Goal: Transaction & Acquisition: Purchase product/service

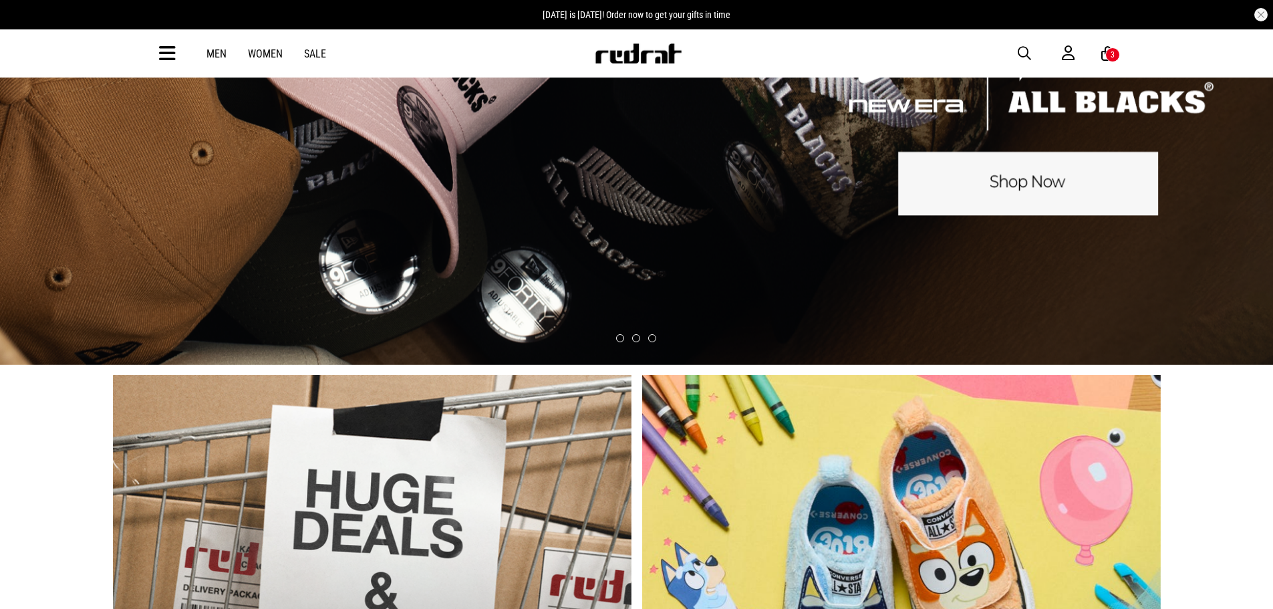
click at [219, 53] on link "Men" at bounding box center [216, 53] width 20 height 13
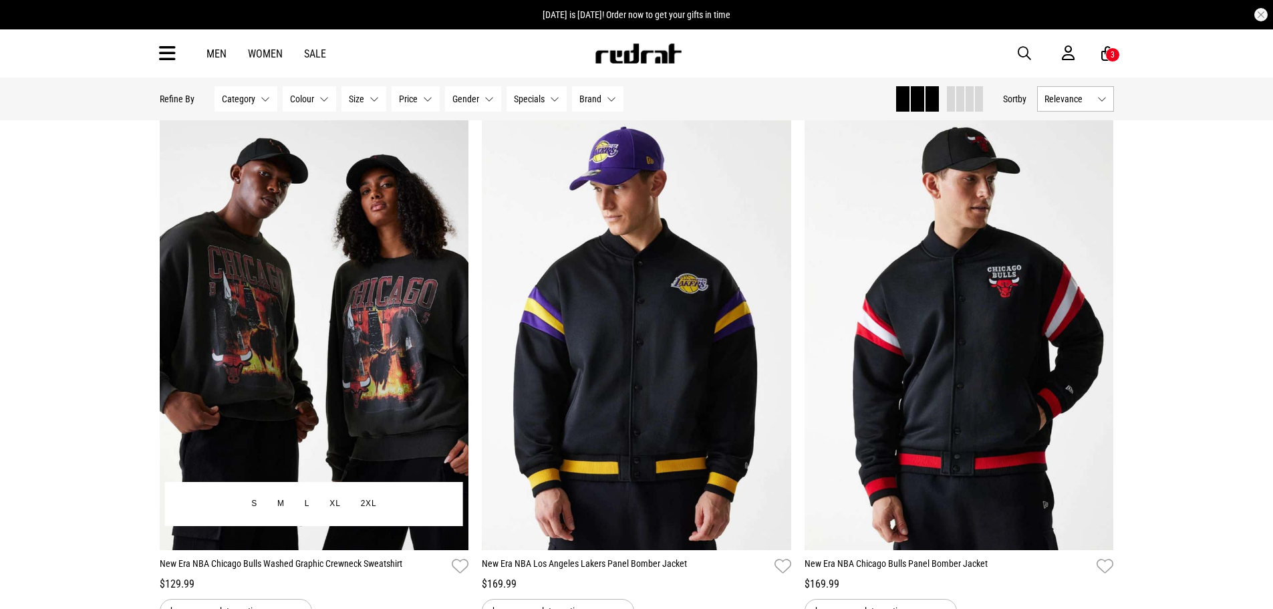
scroll to position [134, 0]
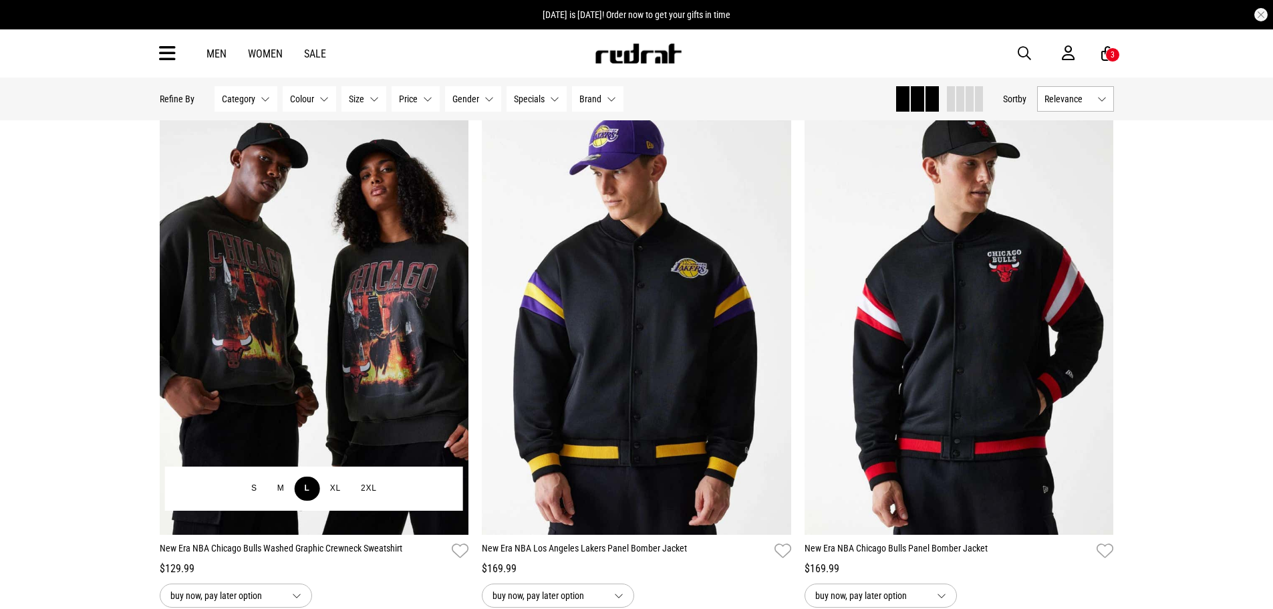
drag, startPoint x: 335, startPoint y: 487, endPoint x: 299, endPoint y: 487, distance: 36.8
click at [335, 487] on button "XL" at bounding box center [335, 488] width 31 height 24
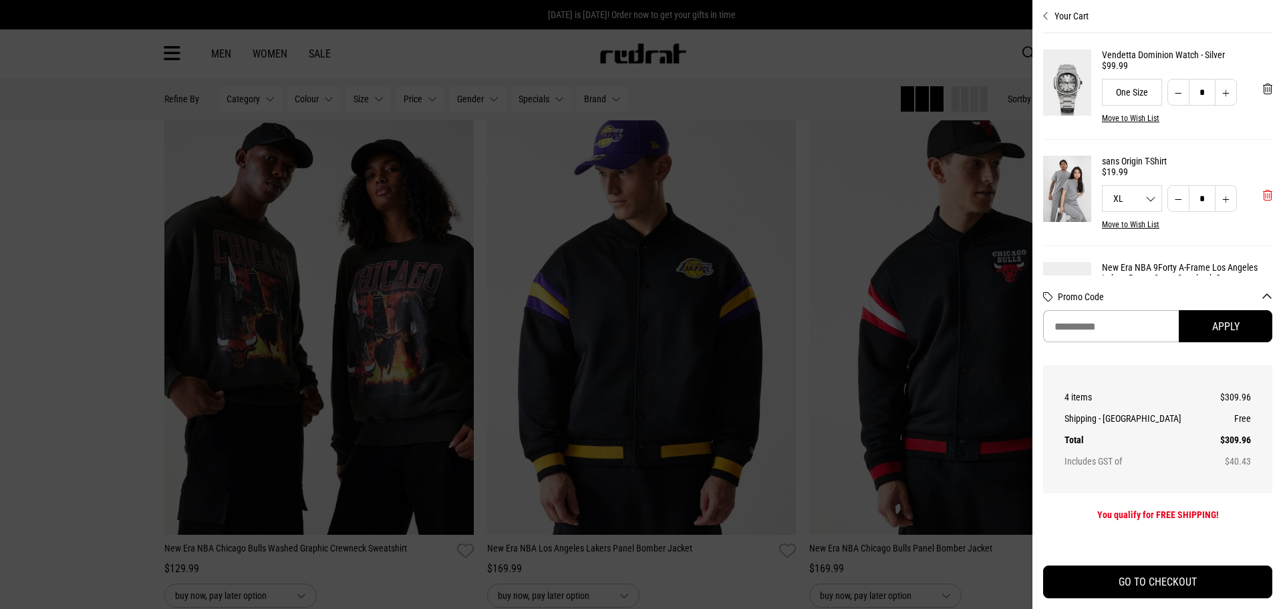
click at [1263, 200] on span "'Remove from cart" at bounding box center [1267, 195] width 9 height 13
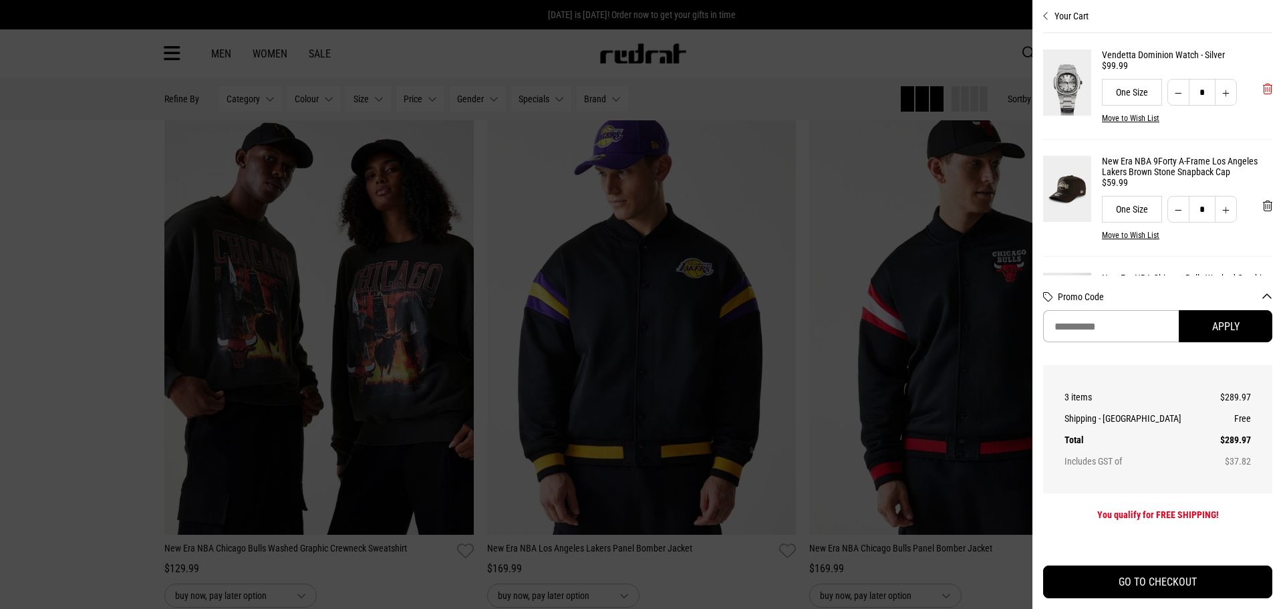
click at [1263, 90] on span "'Remove from cart" at bounding box center [1267, 89] width 9 height 13
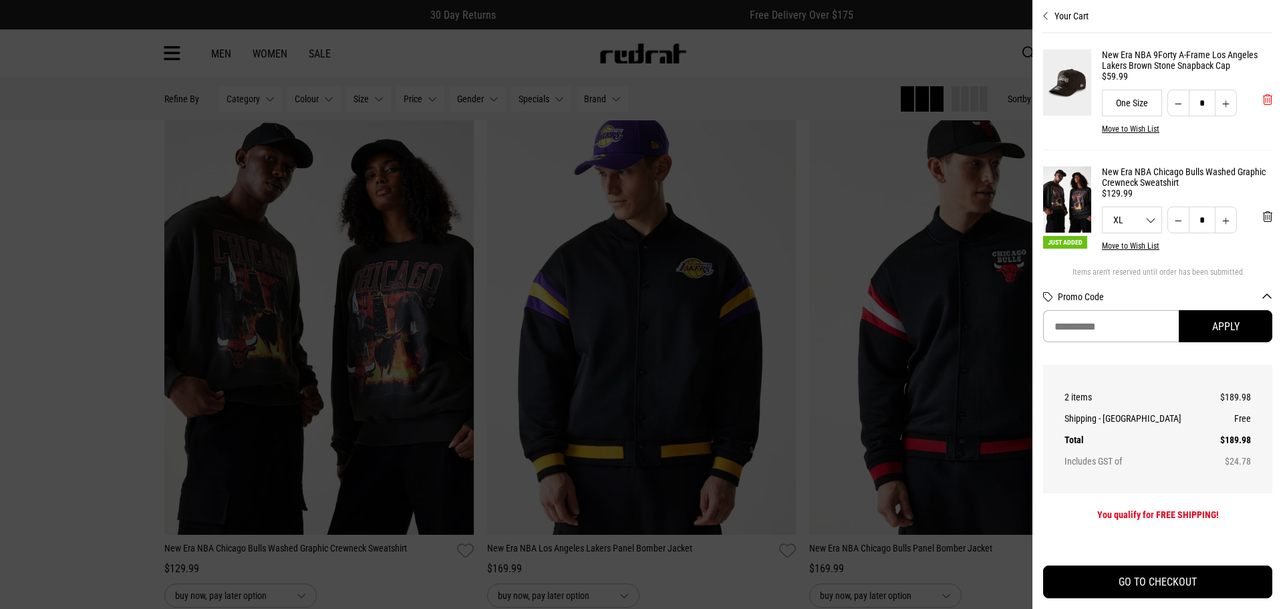
click at [1263, 101] on span "'Remove from cart" at bounding box center [1267, 100] width 9 height 13
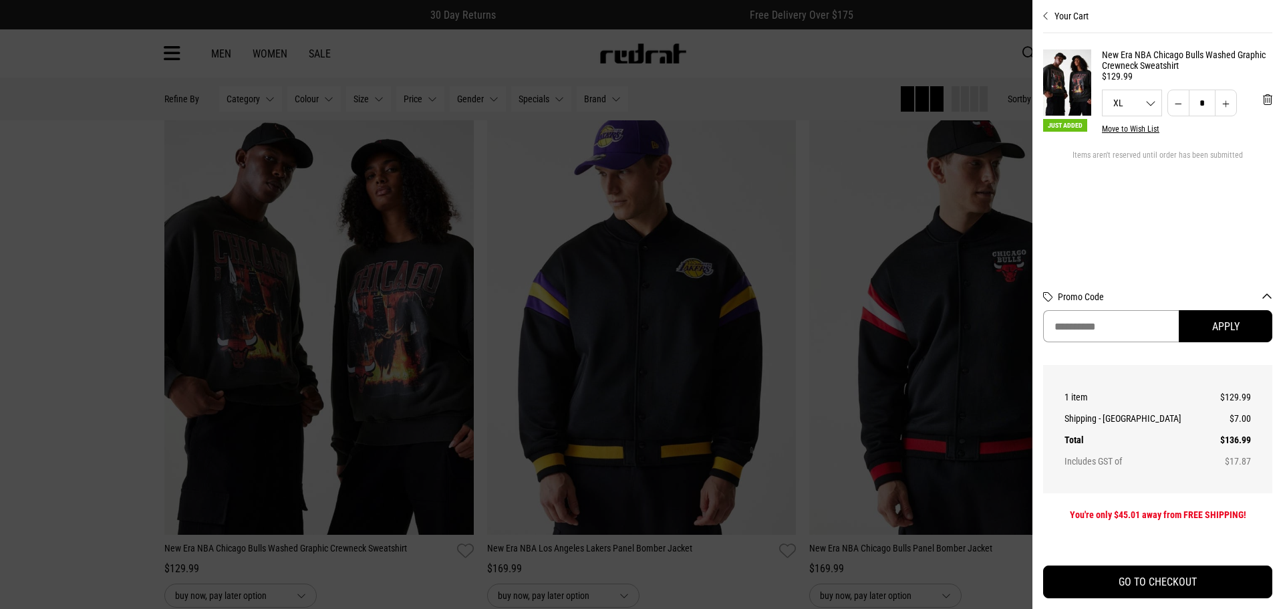
click at [1103, 325] on input "Promo Code" at bounding box center [1111, 326] width 136 height 32
paste input "**********"
type input "**********"
click at [1229, 333] on button "Apply" at bounding box center [1226, 326] width 94 height 32
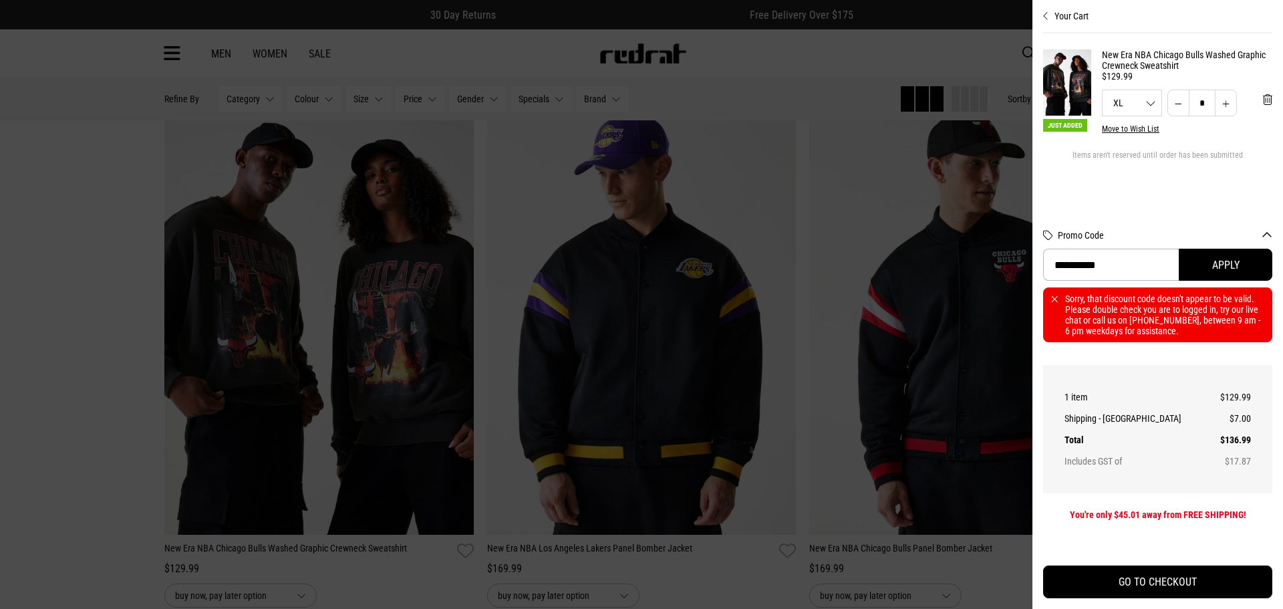
click at [1227, 110] on button "Increase quantity" at bounding box center [1226, 103] width 22 height 27
type input "*"
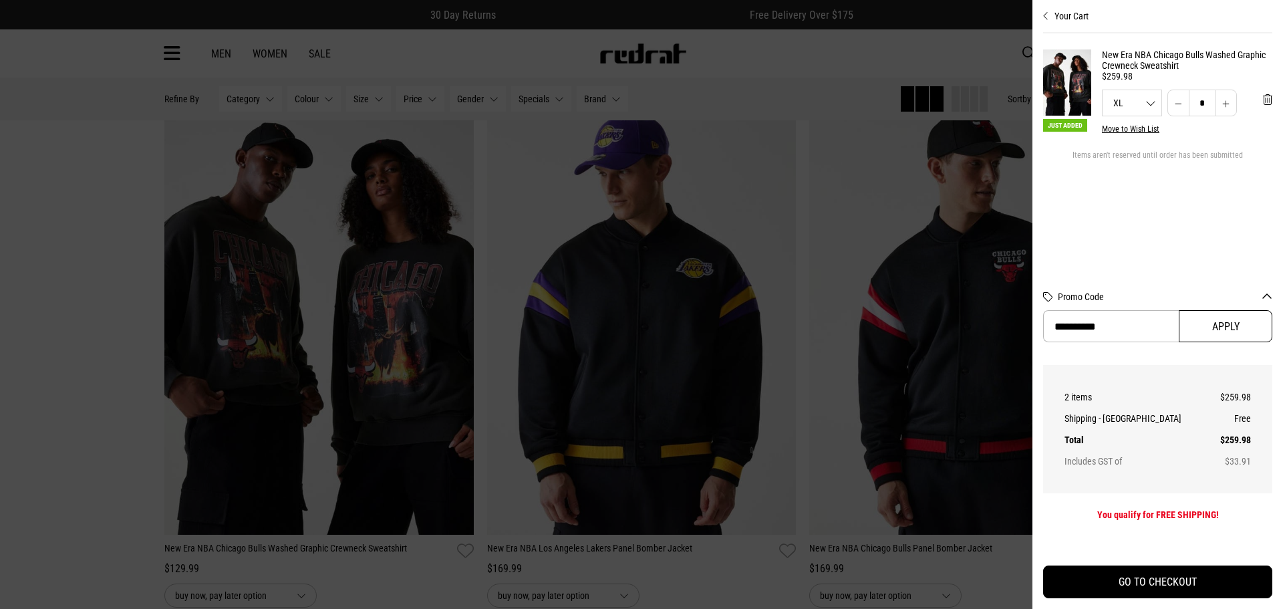
click at [1225, 331] on button "Apply" at bounding box center [1226, 326] width 94 height 32
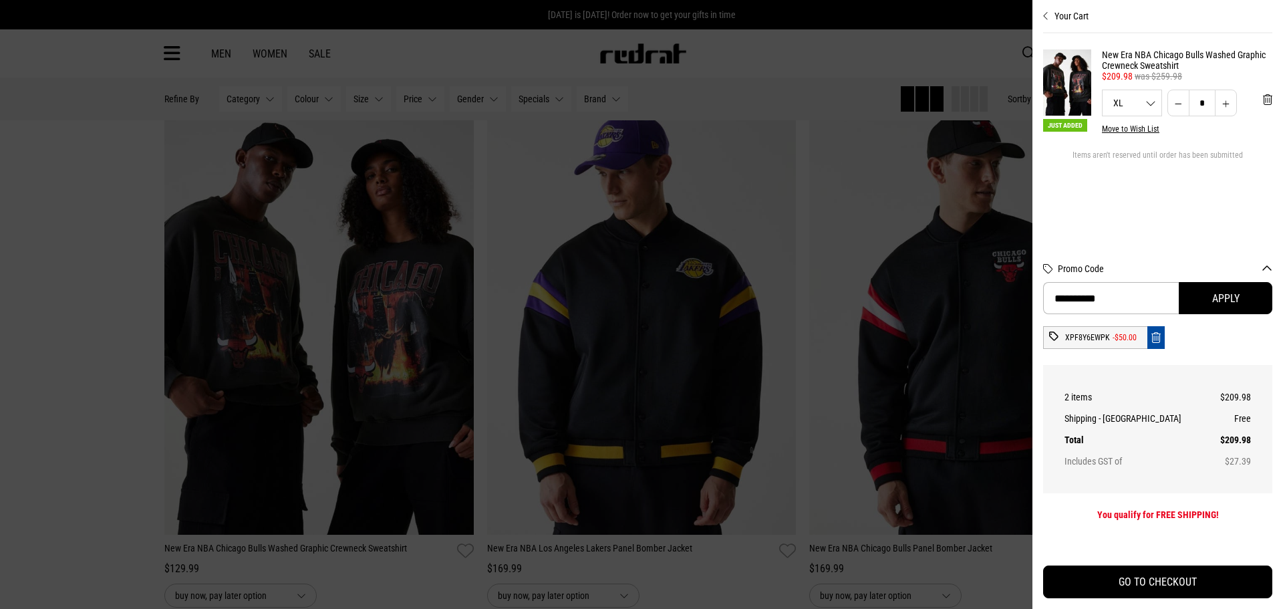
click at [1155, 337] on icon "Remove code" at bounding box center [1155, 337] width 9 height 13
